Goal: Task Accomplishment & Management: Manage account settings

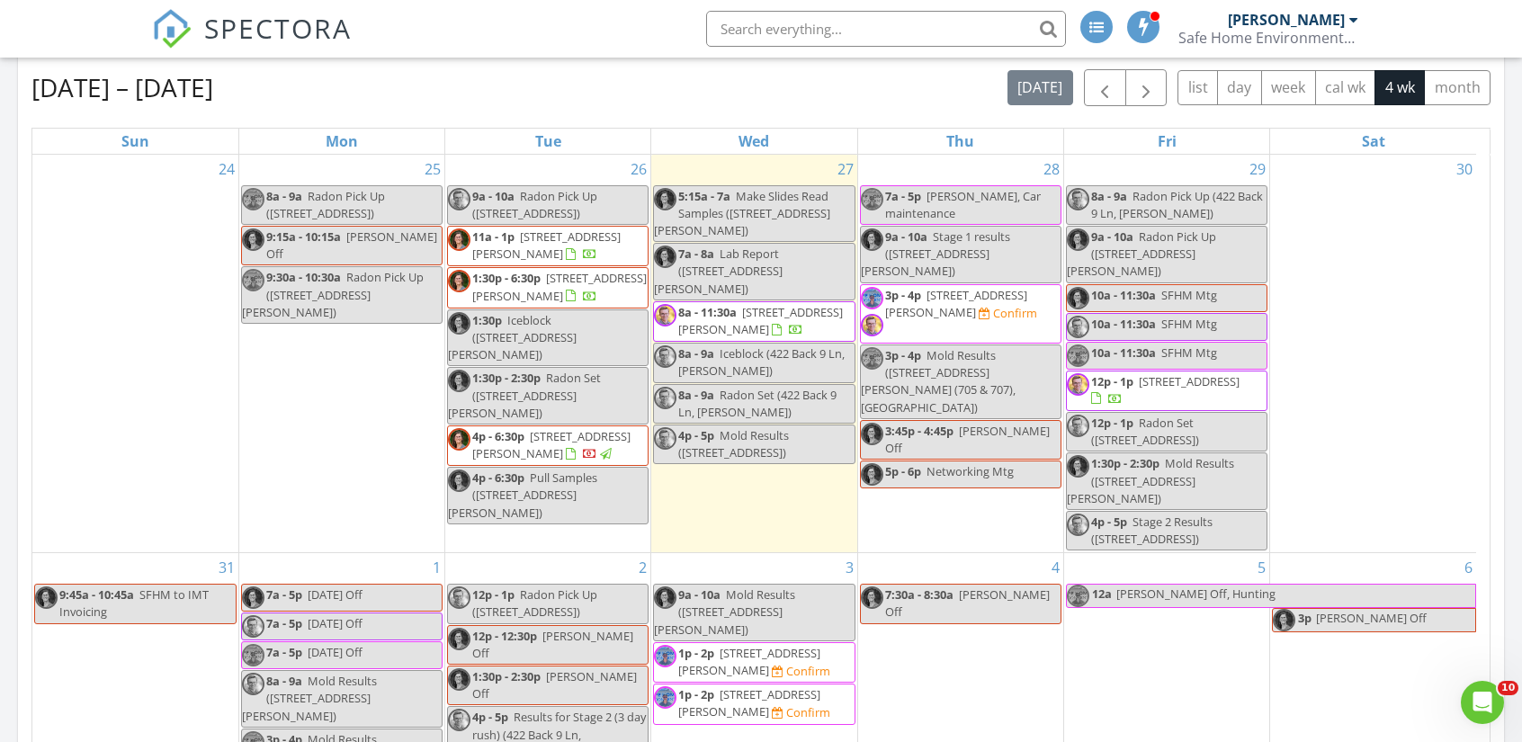
click at [705, 304] on span "422 Back 9 Ln, Hamilton 59840" at bounding box center [760, 320] width 165 height 33
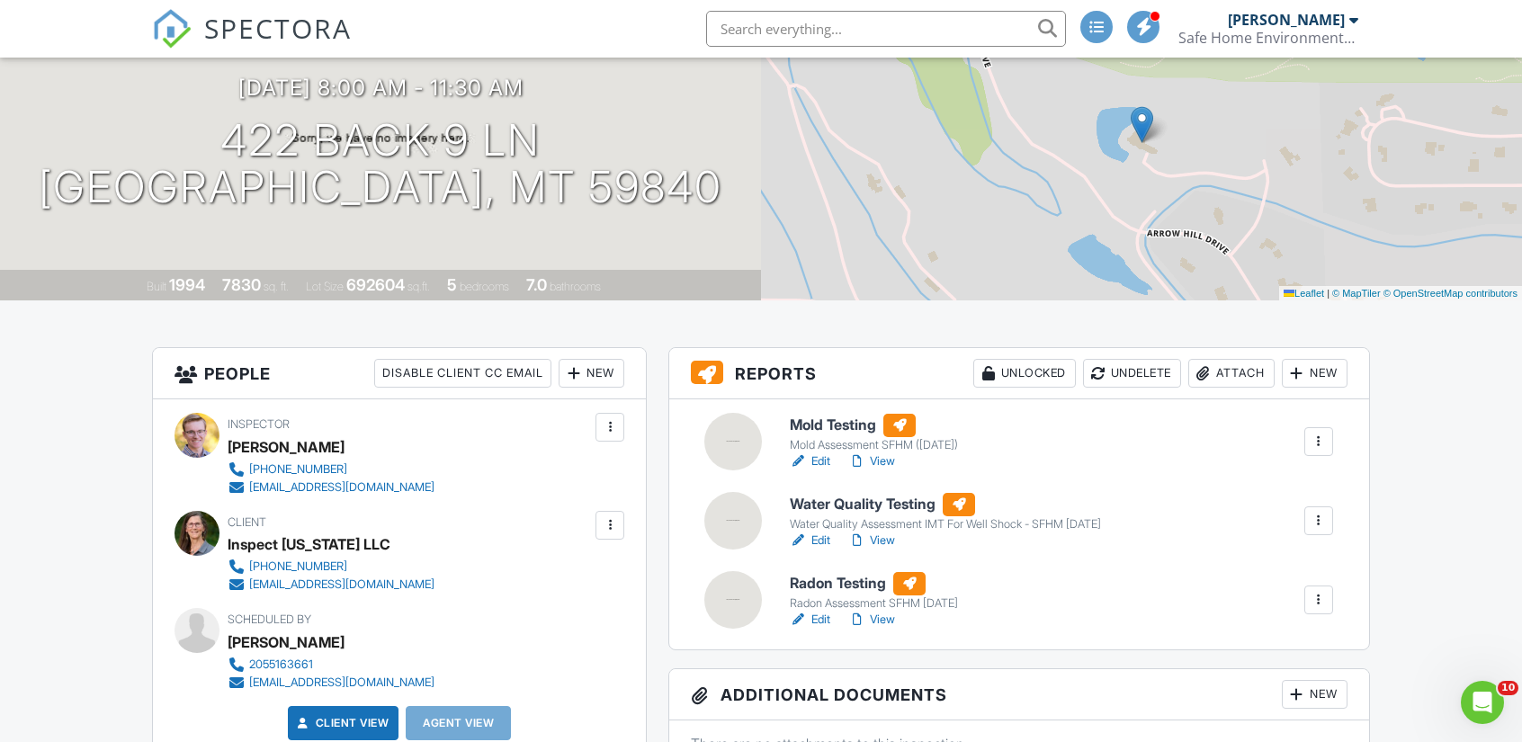
click at [817, 586] on h6 "Radon Testing" at bounding box center [874, 583] width 168 height 23
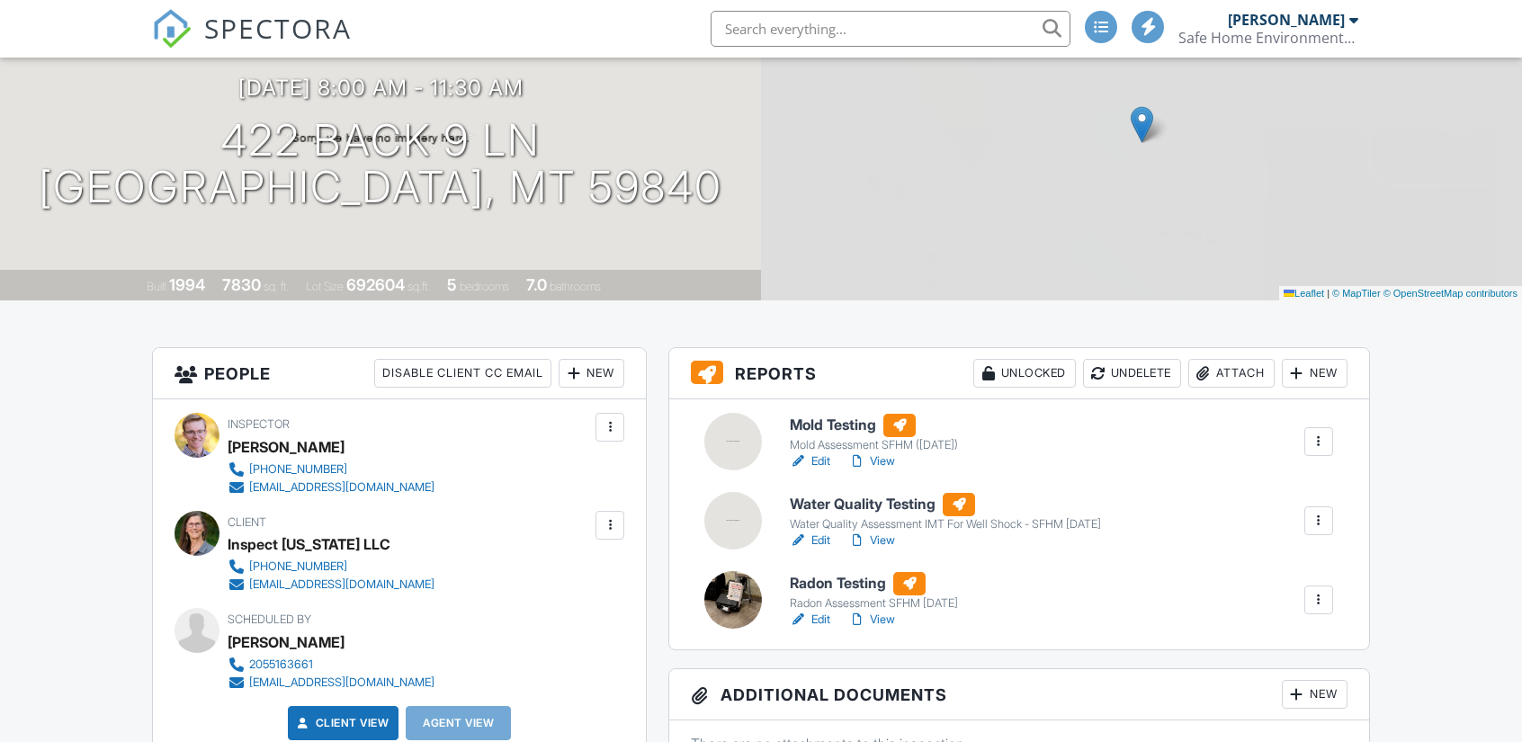
scroll to position [180, 0]
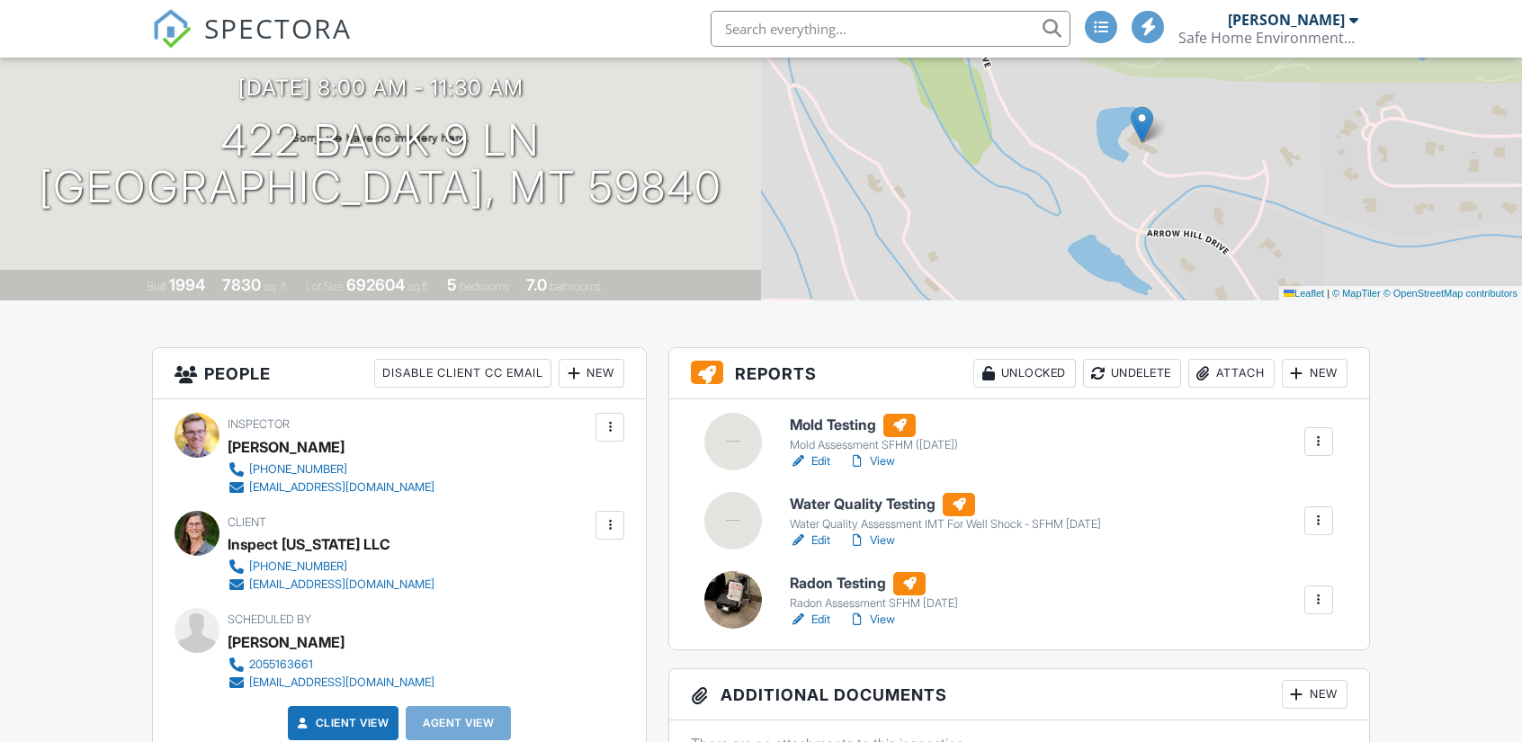
click at [845, 503] on h6 "Water Quality Testing" at bounding box center [945, 504] width 311 height 23
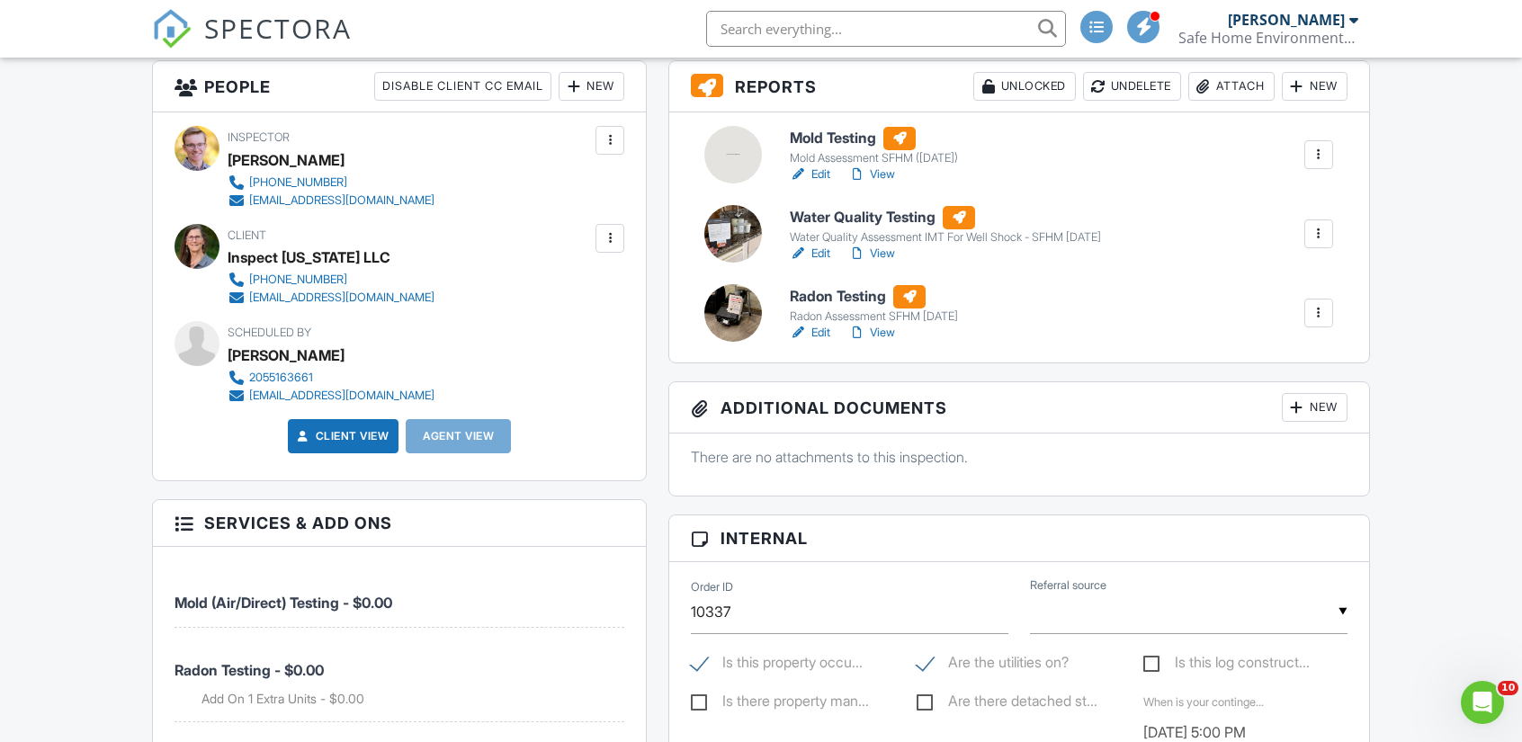
scroll to position [360, 0]
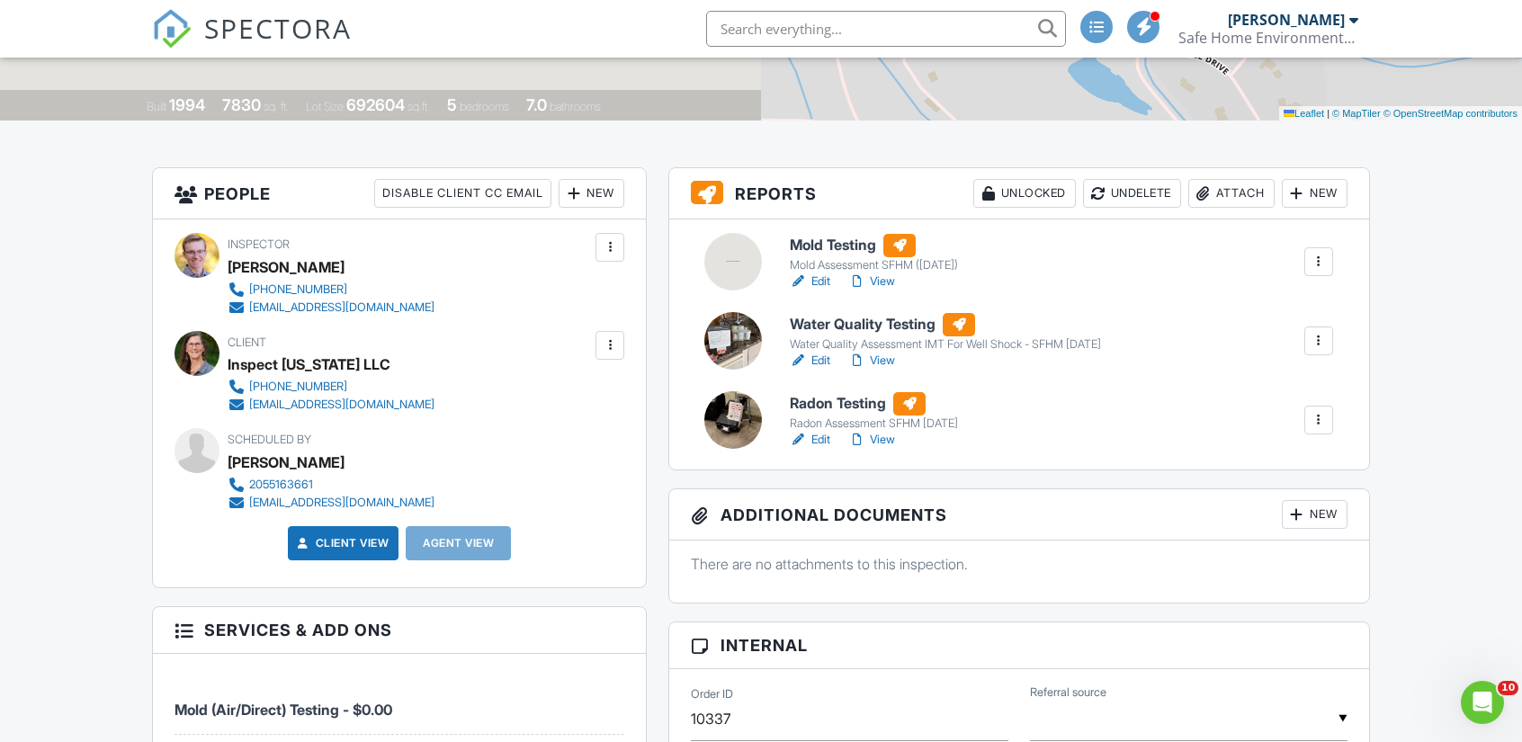
click at [817, 247] on h6 "Mold Testing" at bounding box center [874, 245] width 168 height 23
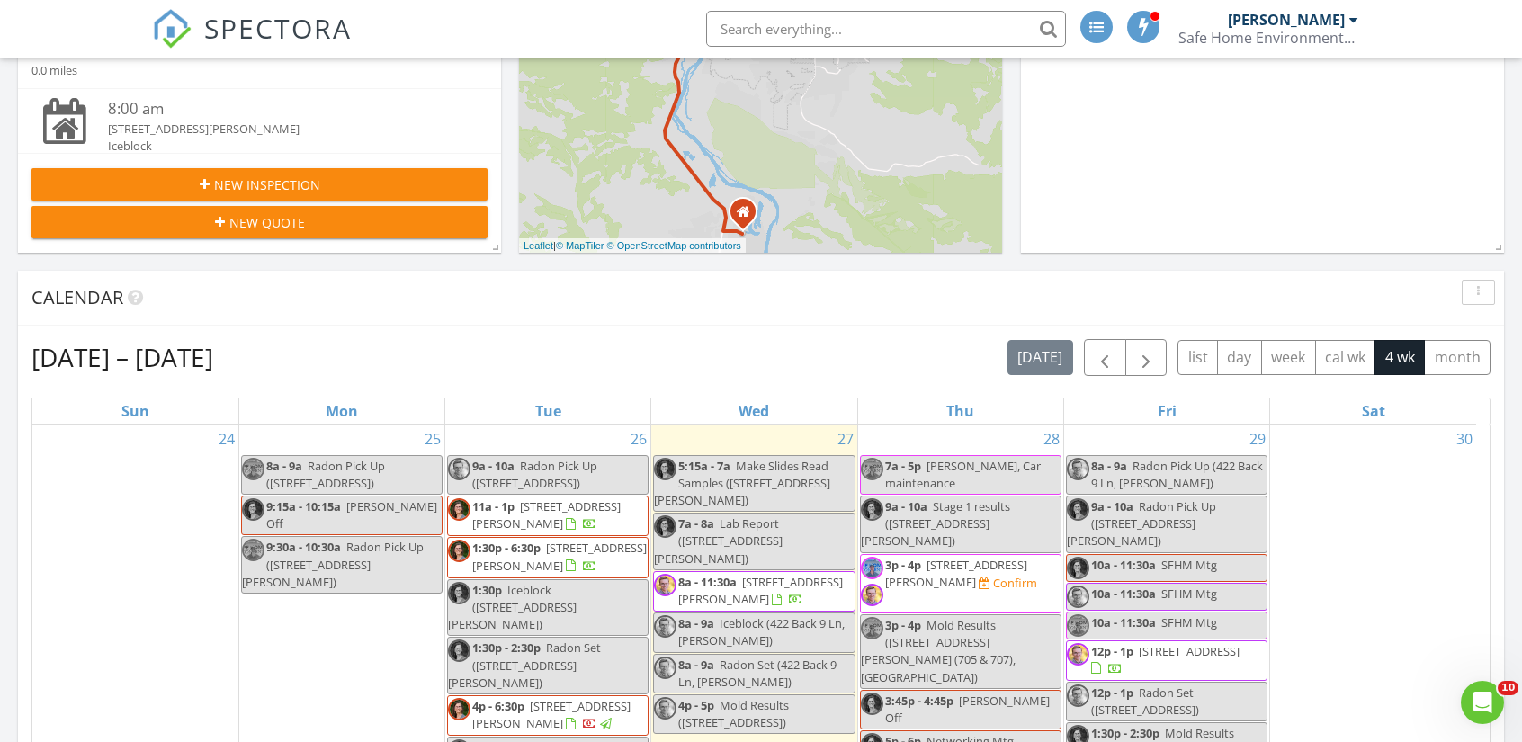
click at [775, 574] on span "422 Back 9 Ln, Hamilton 59840" at bounding box center [760, 590] width 165 height 33
